Goal: Register for event/course

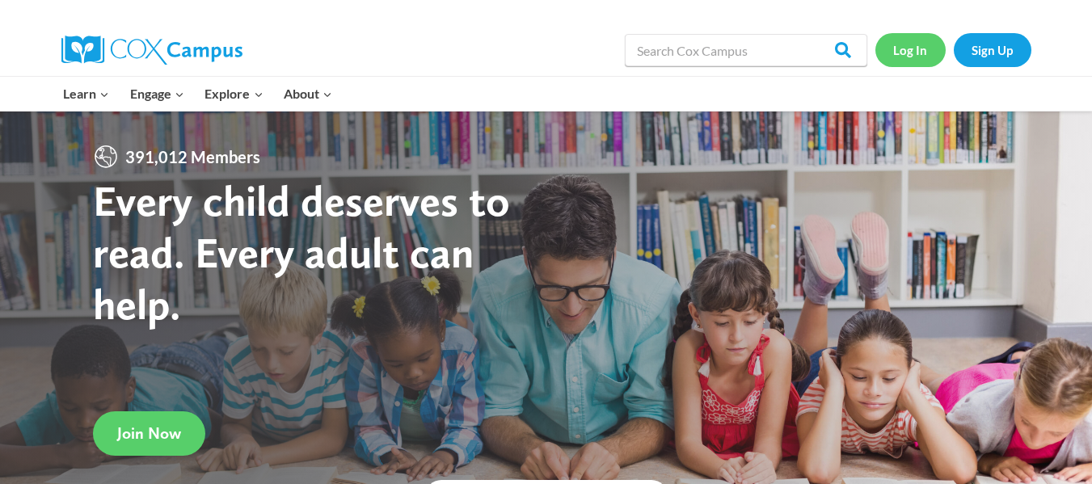
click at [912, 48] on link "Log In" at bounding box center [910, 49] width 70 height 33
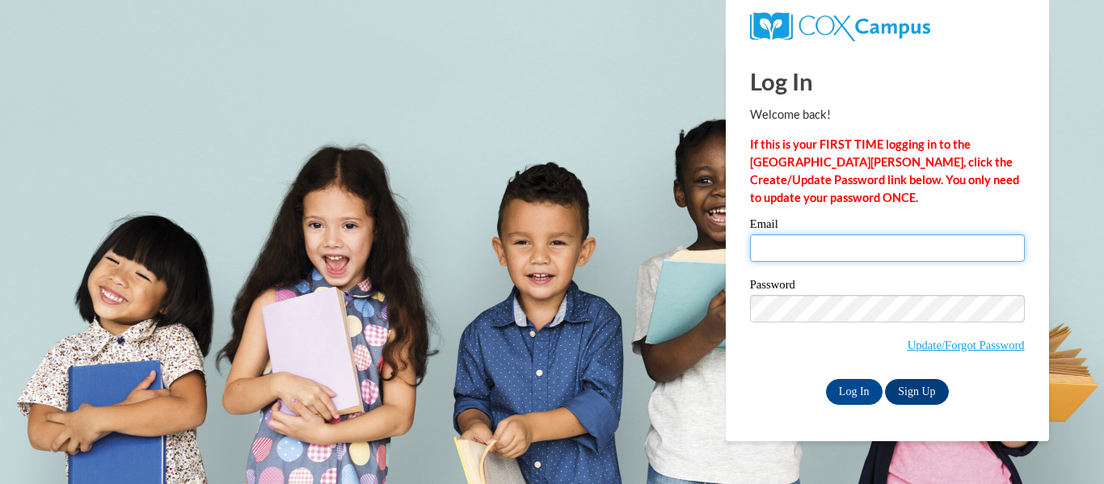
click at [767, 247] on input "Email" at bounding box center [887, 247] width 275 height 27
type input "vgifford@kusd.edu"
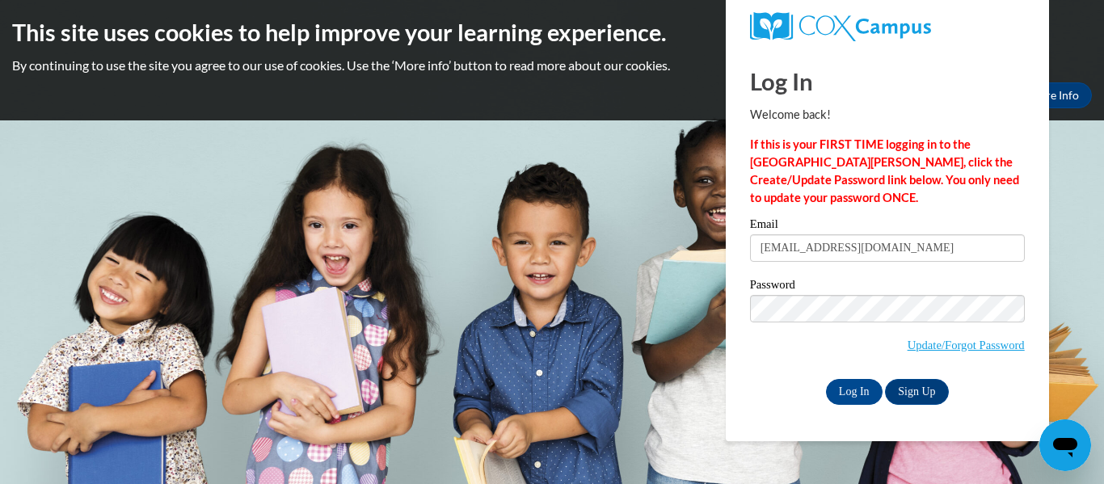
click at [744, 353] on div "Please enter your email! Please enter your password! Email vgifford@kusd.edu Pa…" at bounding box center [887, 311] width 299 height 186
click at [853, 390] on input "Log In" at bounding box center [854, 392] width 57 height 26
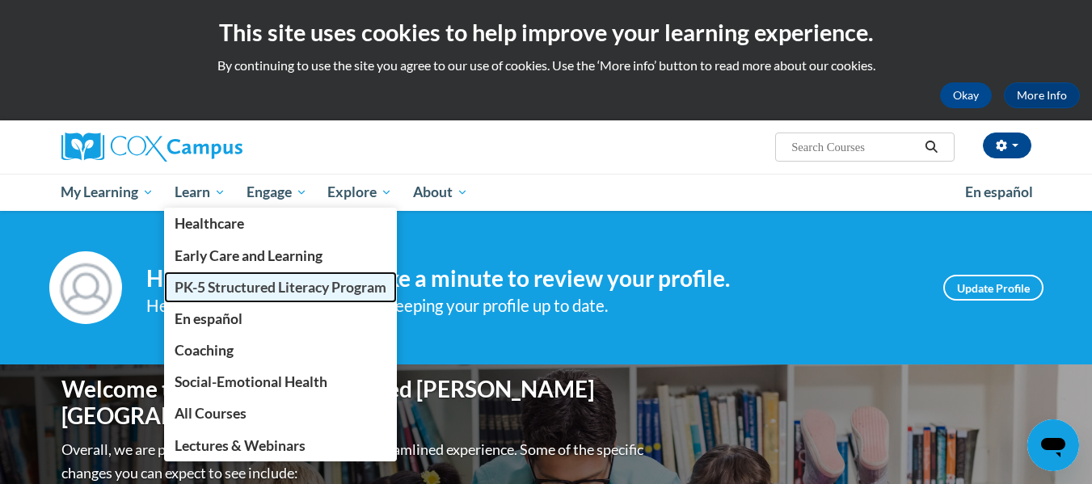
click at [256, 290] on span "PK-5 Structured Literacy Program" at bounding box center [281, 287] width 212 height 17
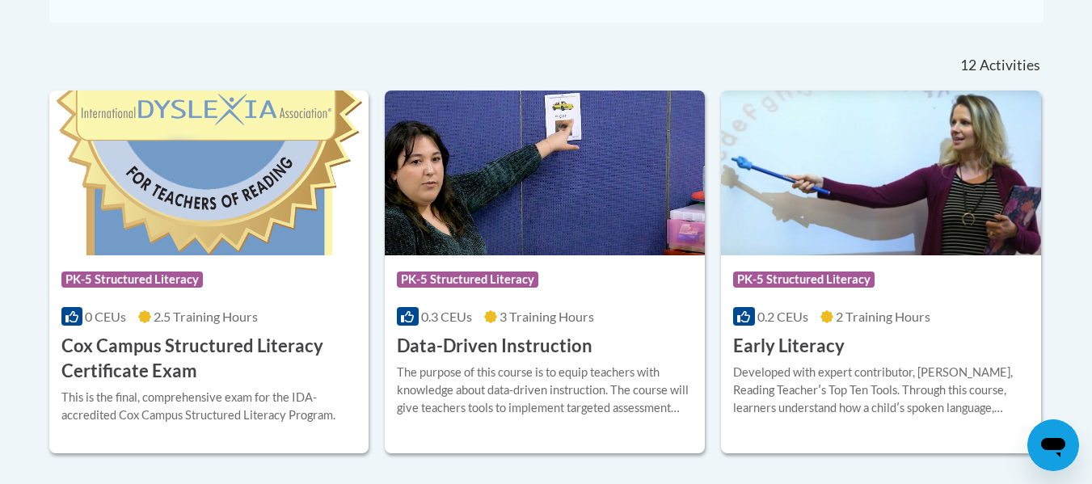
scroll to position [647, 0]
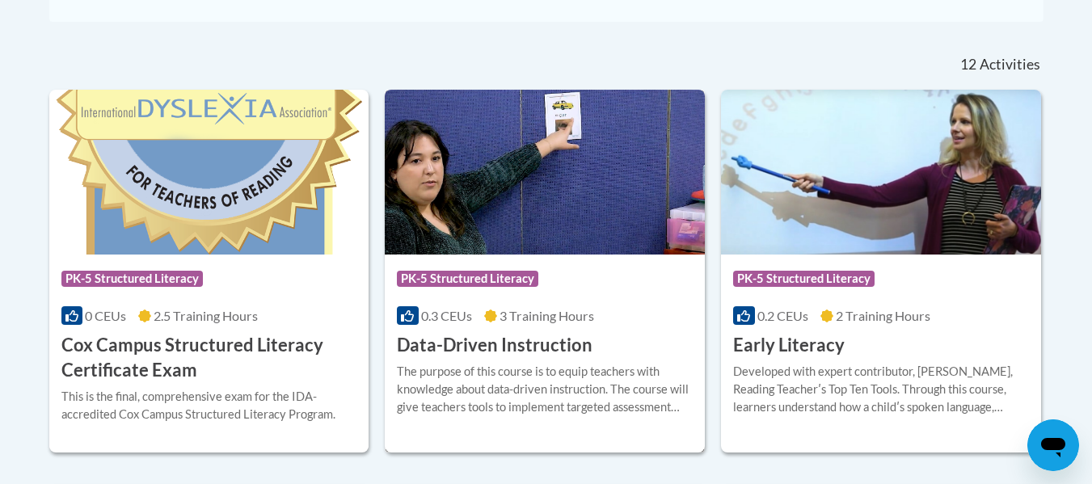
click at [521, 364] on div "The purpose of this course is to equip teachers with knowledge about data-drive…" at bounding box center [545, 389] width 296 height 53
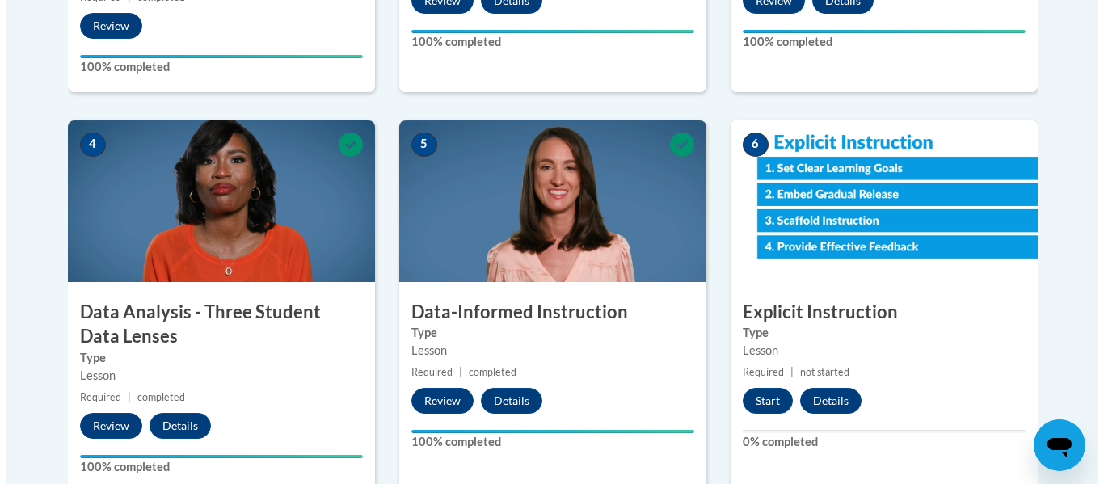
scroll to position [857, 0]
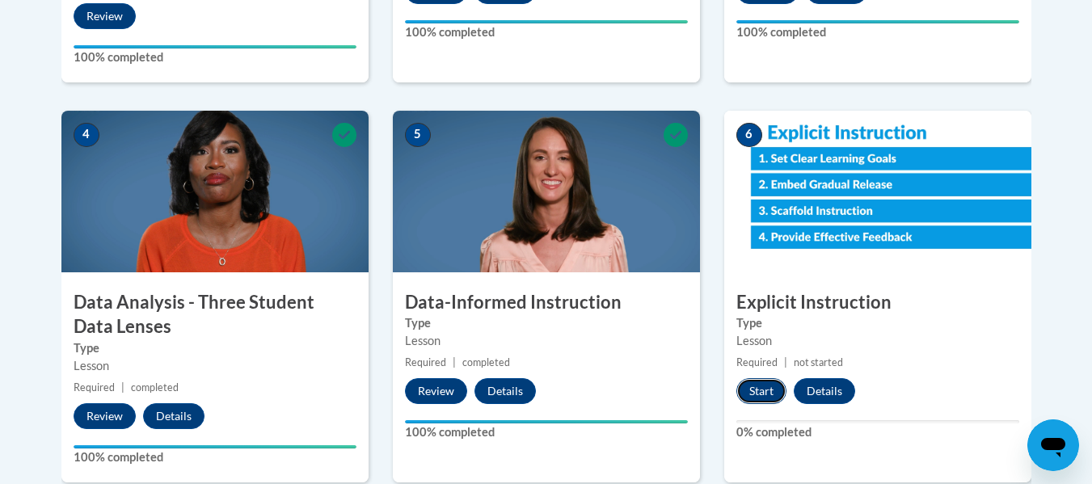
click at [757, 393] on button "Start" at bounding box center [761, 391] width 50 height 26
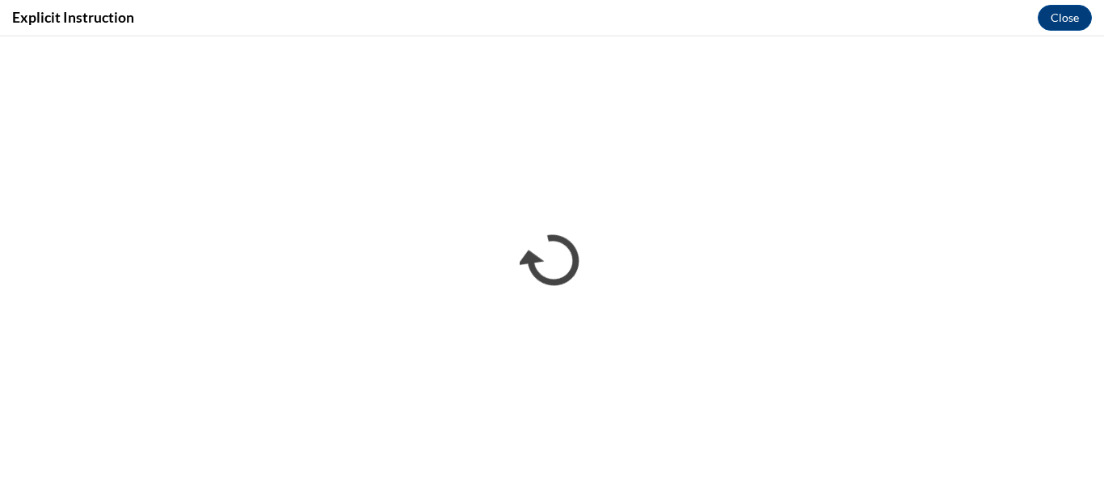
scroll to position [0, 0]
